Goal: Task Accomplishment & Management: Use online tool/utility

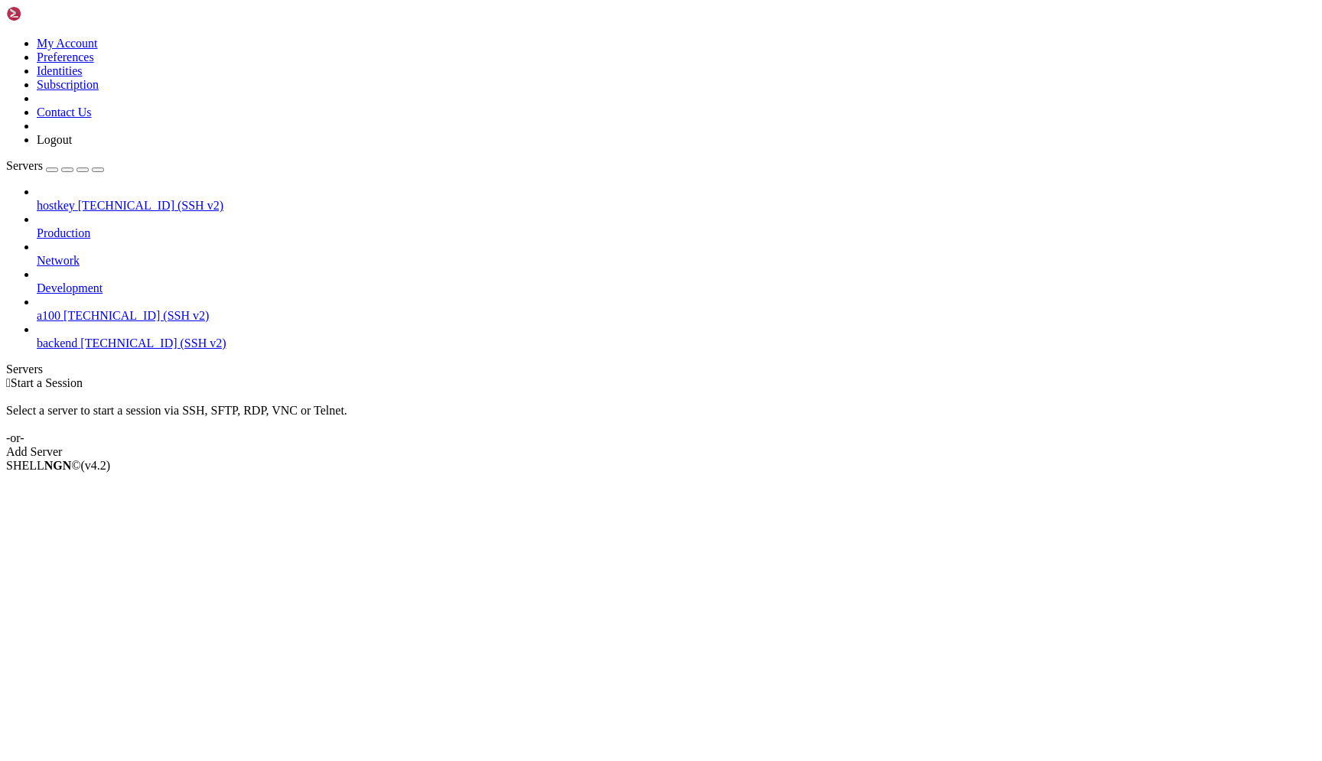
click at [146, 309] on span "[TECHNICAL_ID] (SSH v2)" at bounding box center [136, 315] width 145 height 13
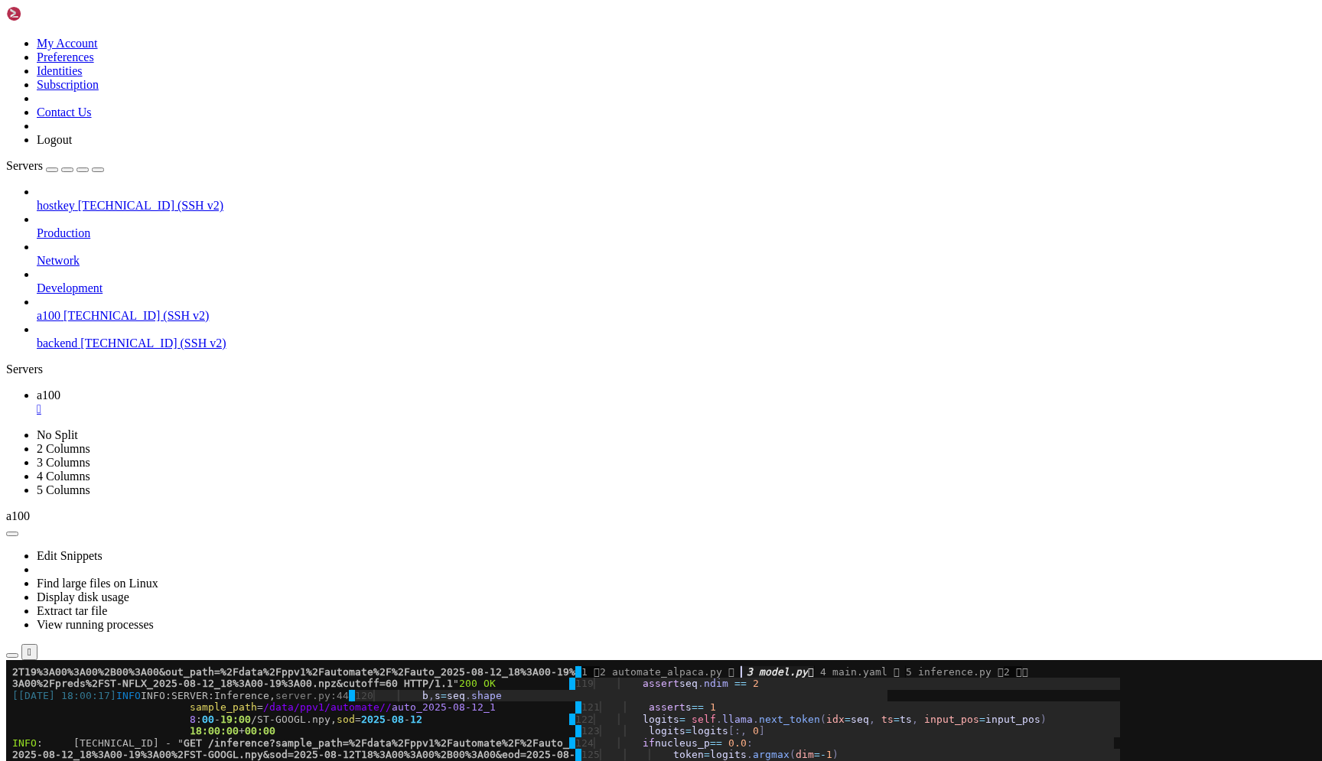
click at [402, 722] on span "08" at bounding box center [398, 719] width 12 height 11
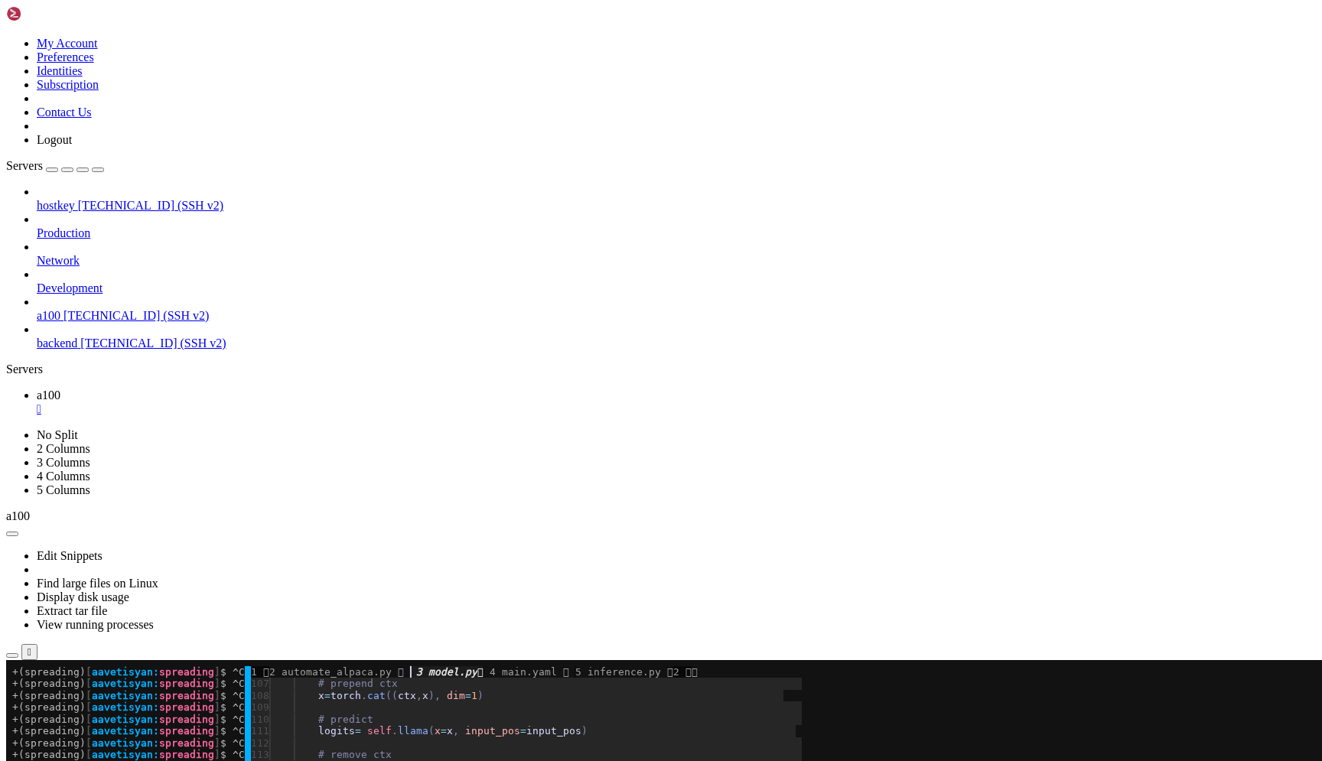
click at [461, 761] on x-row "+(spreading) [ aavetisyan: spreading ] $ ^C │ 114 ▎ ▎ logits = logits [:, n :]" at bounding box center [570, 766] width 1116 height 11
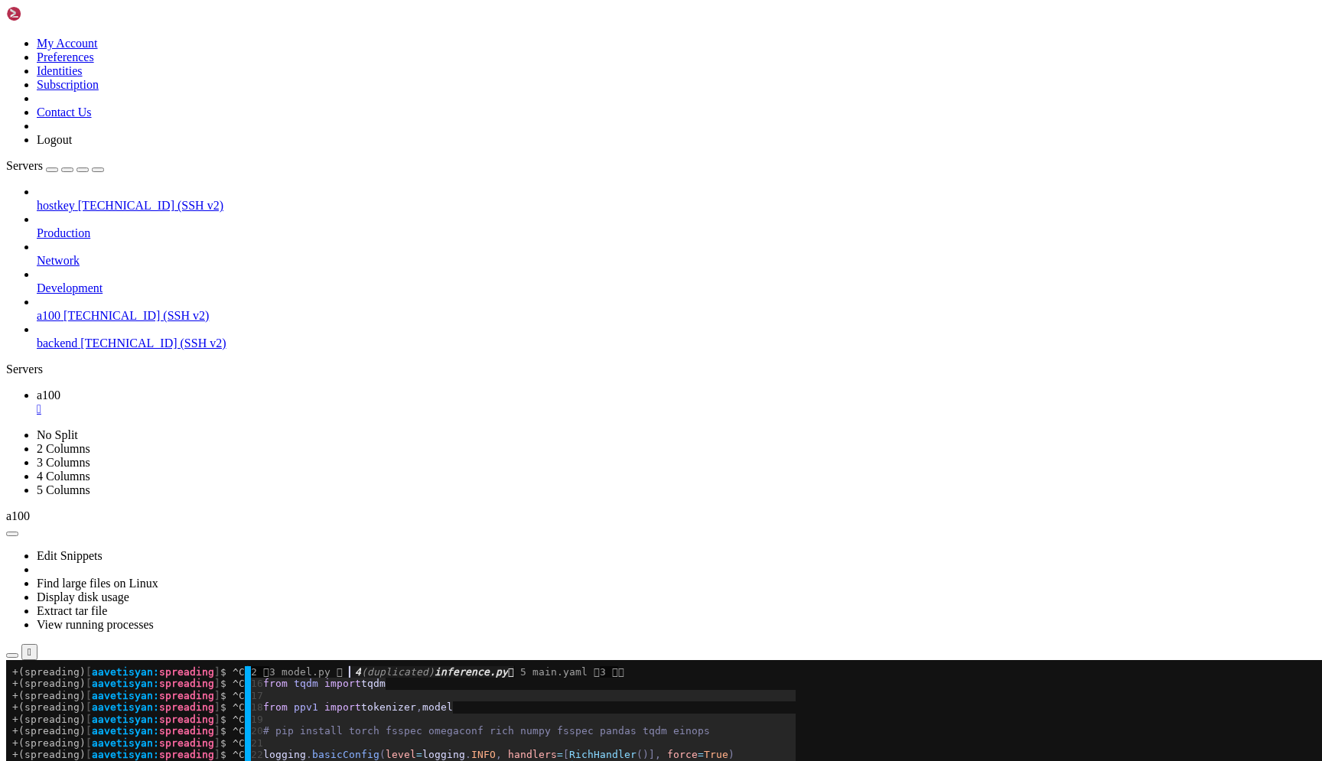
click at [369, 725] on x-row "+(spreading) [ aavetisyan: spreading ] $ ^C │ 19" at bounding box center [570, 719] width 1116 height 11
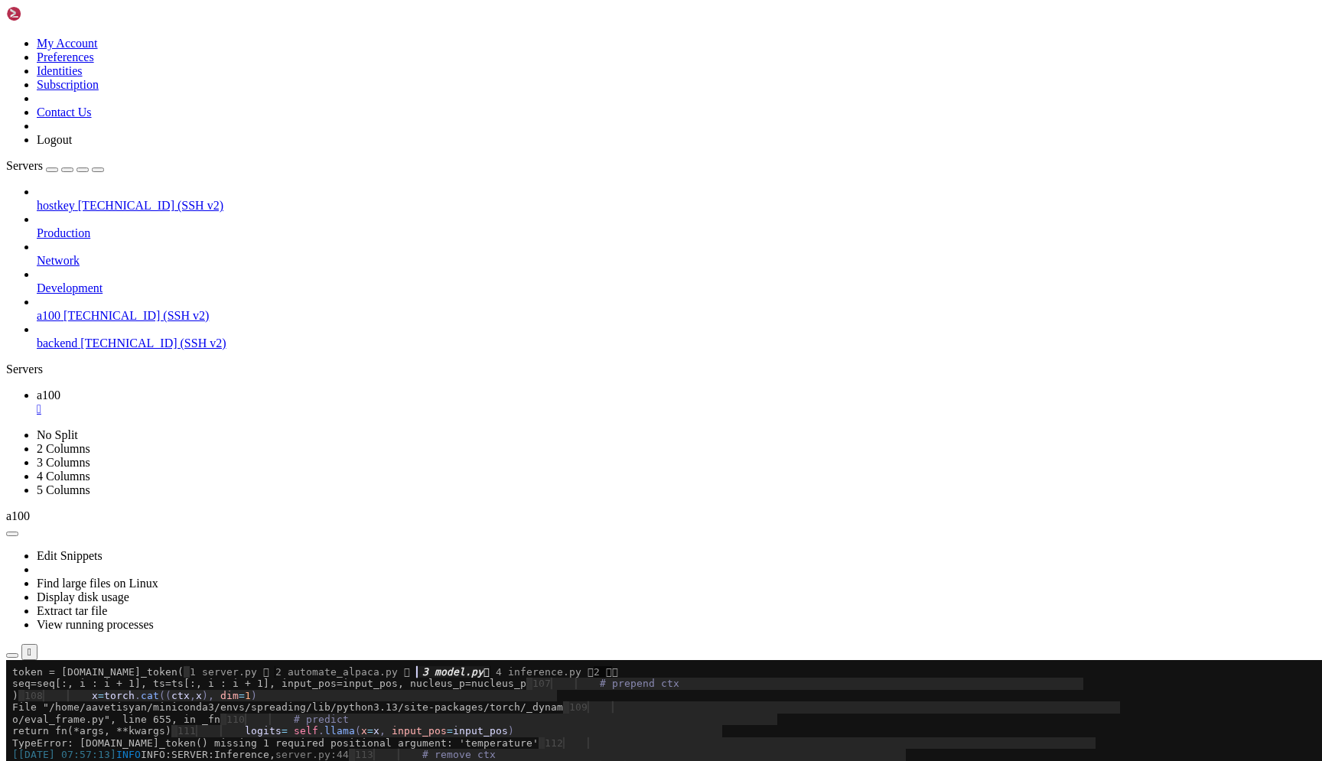
click at [362, 736] on x-row "return fn(*args, **kwargs) │ 111 ▎ ▎ logits = self . llama ( x = x , input_pos …" at bounding box center [570, 730] width 1116 height 11
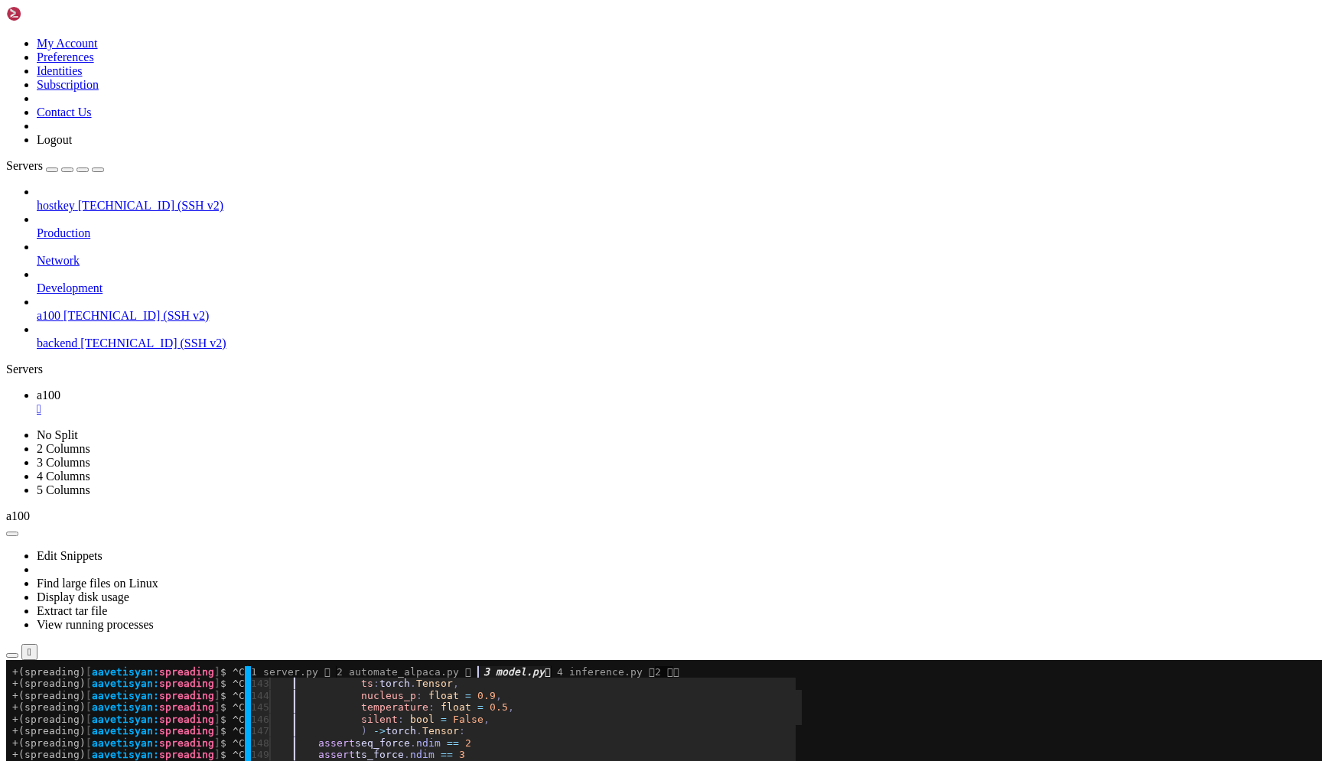
click at [423, 735] on x-row "+(spreading) [ aavetisyan: spreading ] $ ^C │ 147 ▎ ▎ ) -> torch . Tensor :" at bounding box center [570, 730] width 1116 height 11
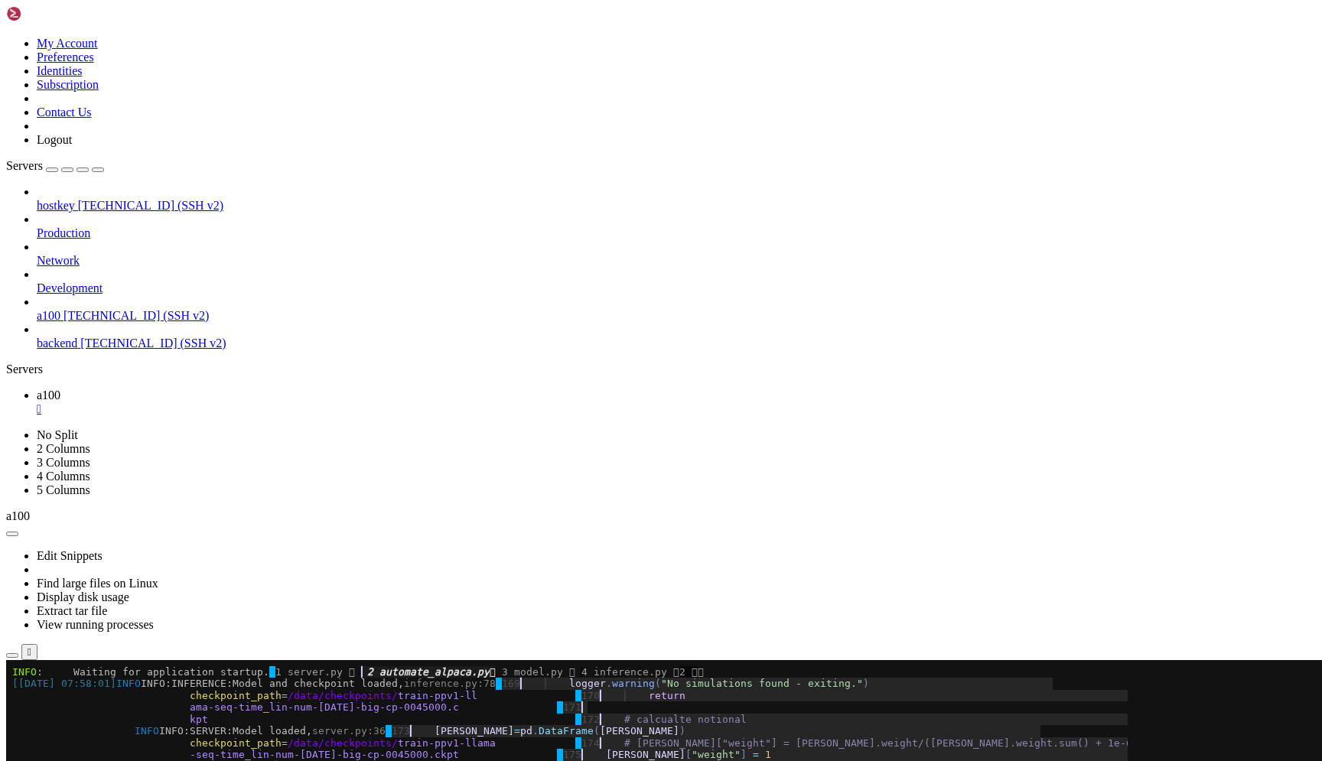
click at [485, 731] on x-row "INFO INFO:SERVER:Model loaded, server.py:36 │ 173 ▎ [PERSON_NAME] = pd . DataFr…" at bounding box center [570, 730] width 1116 height 11
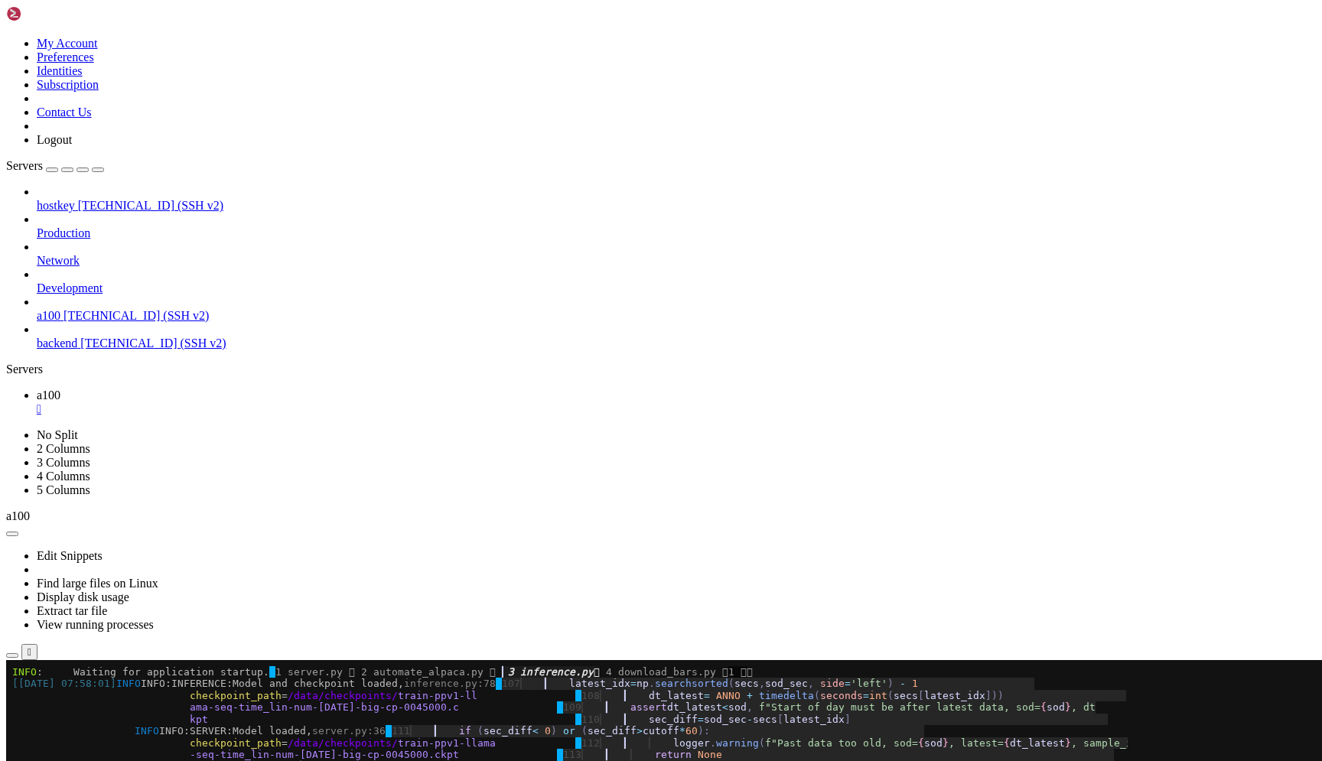
click at [308, 724] on x-row "kpt │ 110 ▎ ▎ sec_diff = sod_sec - secs [ latest_idx ]" at bounding box center [570, 719] width 1116 height 11
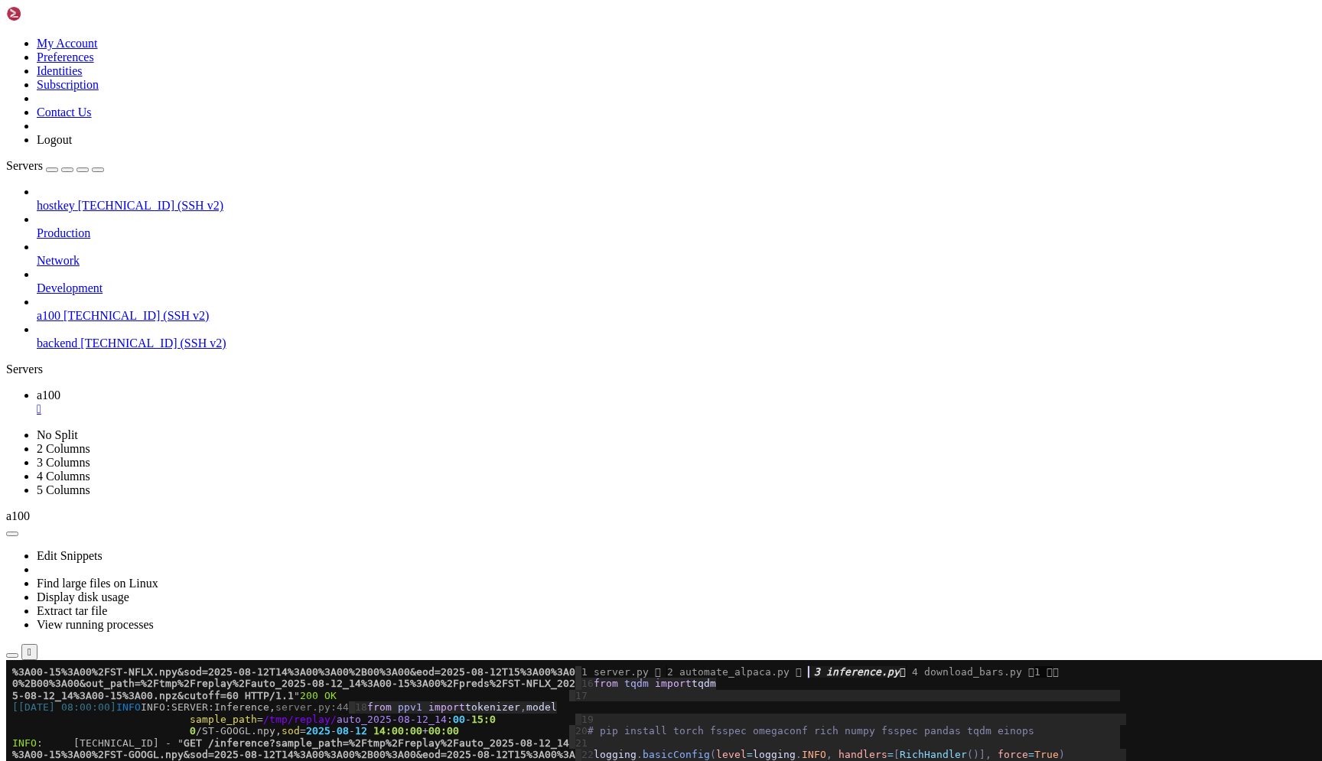
click at [353, 746] on span "GET /inference?sample_path=%2Ftmp%2Freplay%2Fauto_2025-08-12_14" at bounding box center [377, 743] width 386 height 11
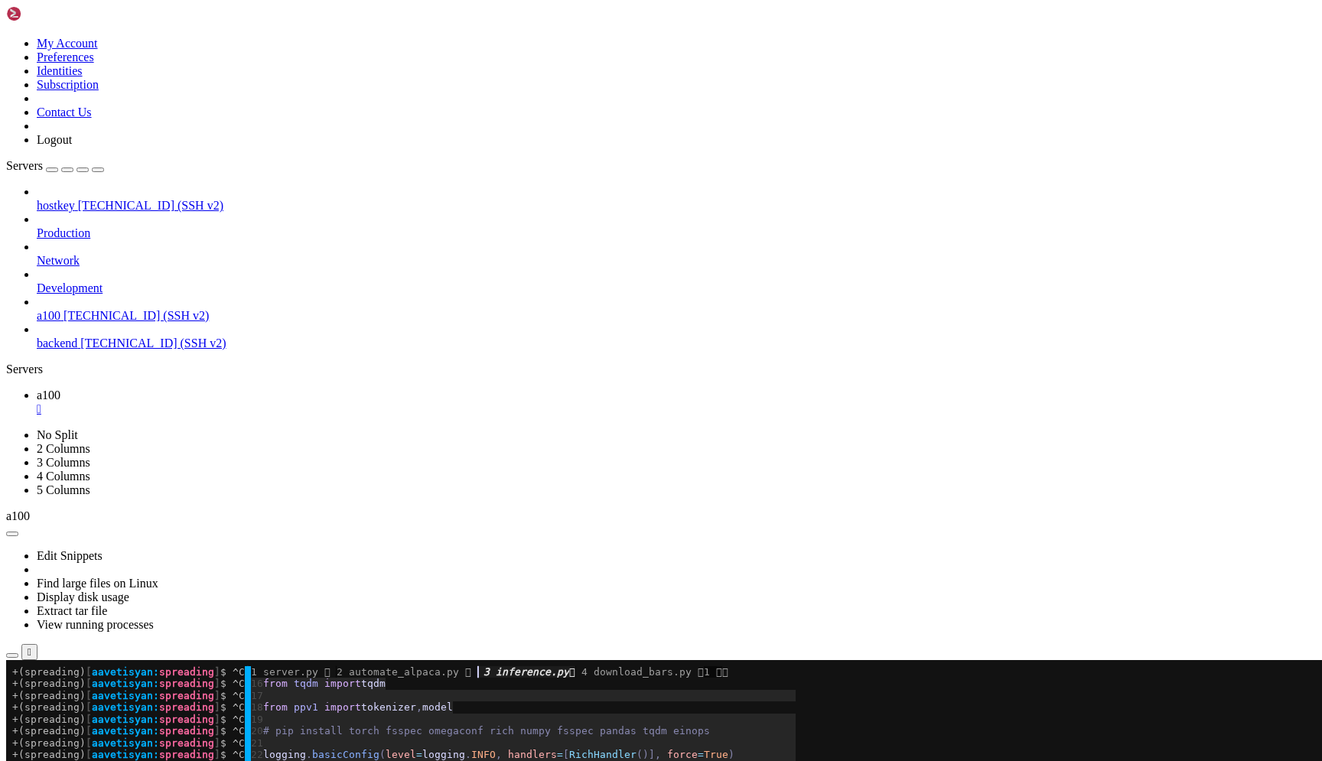
click at [364, 746] on x-row "+(spreading) [ aavetisyan: spreading ] $ ^C │ 21" at bounding box center [570, 743] width 1116 height 11
